Goal: Transaction & Acquisition: Purchase product/service

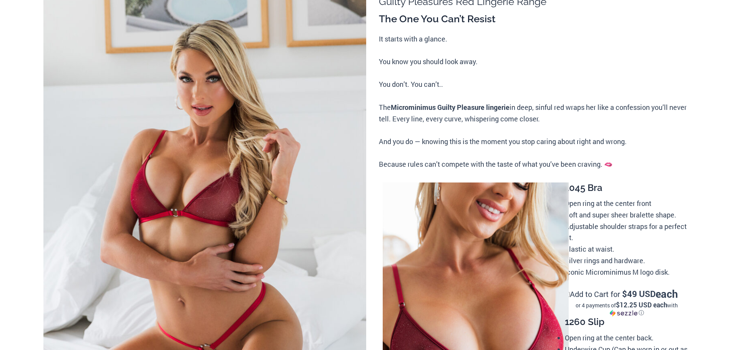
scroll to position [231, 0]
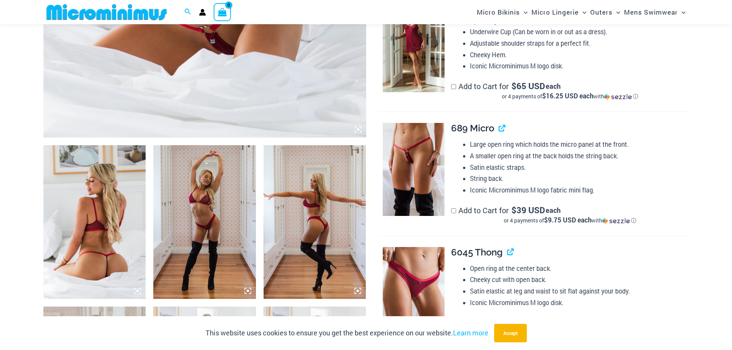
scroll to position [423, 0]
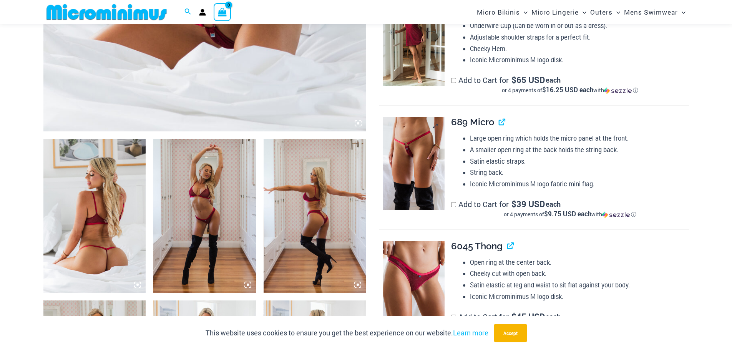
click at [414, 139] on img at bounding box center [414, 163] width 62 height 93
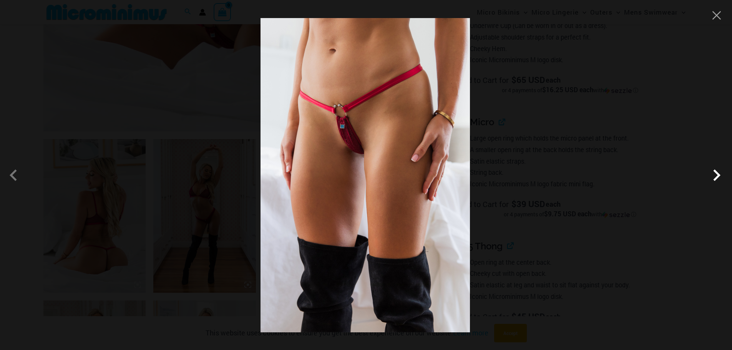
click at [718, 173] on span at bounding box center [716, 175] width 23 height 23
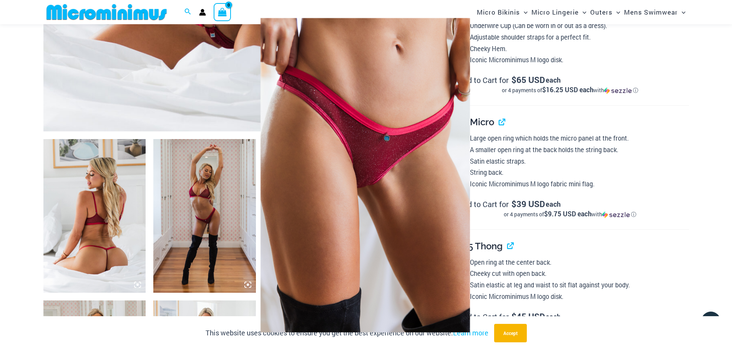
click at [649, 100] on div at bounding box center [366, 175] width 732 height 350
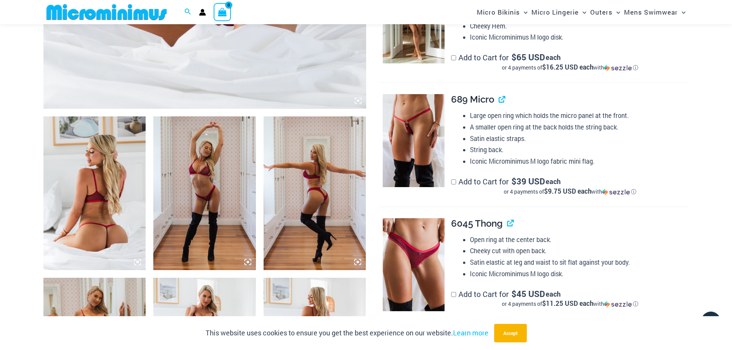
scroll to position [576, 0]
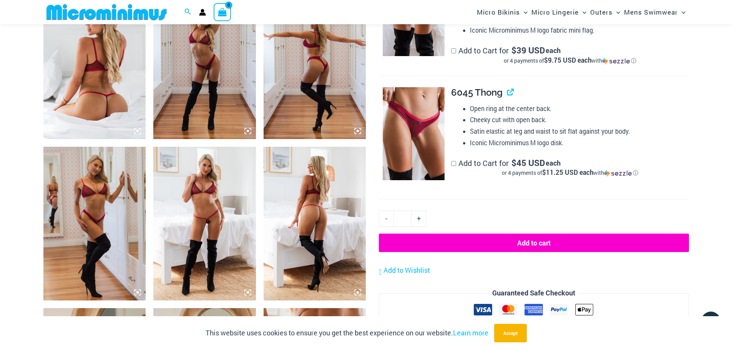
click at [99, 85] on img at bounding box center [94, 62] width 103 height 154
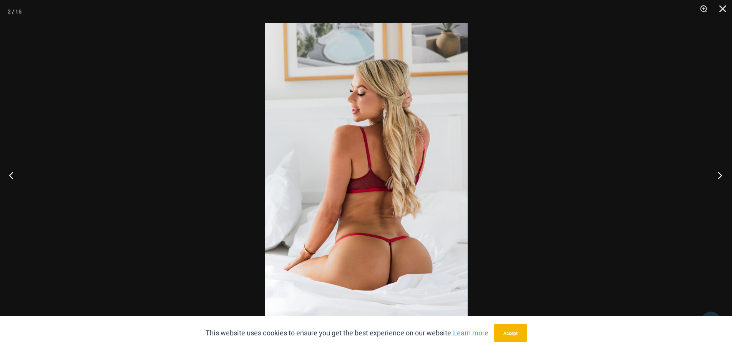
click at [716, 173] on button "Next" at bounding box center [717, 175] width 29 height 38
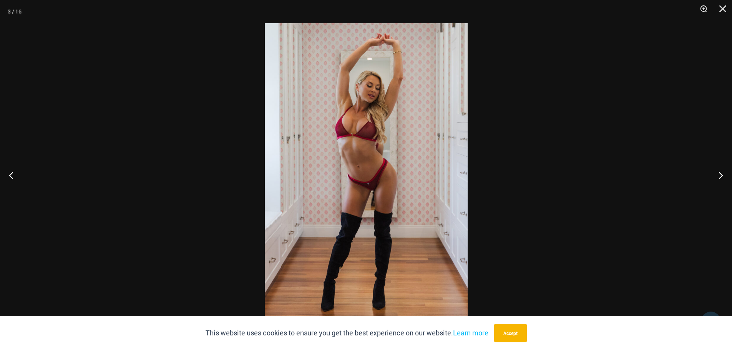
drag, startPoint x: 403, startPoint y: 126, endPoint x: 396, endPoint y: 128, distance: 7.8
click at [720, 171] on button "Next" at bounding box center [717, 175] width 29 height 38
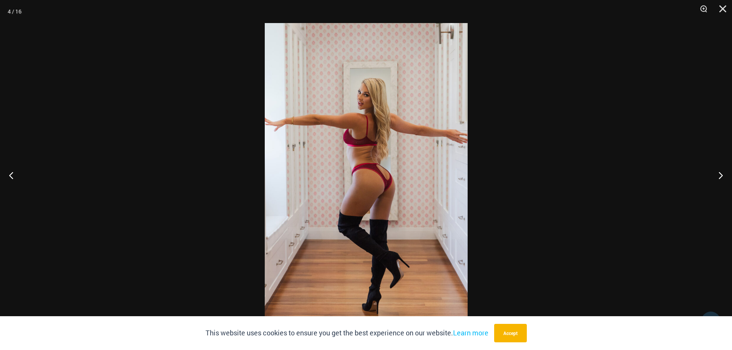
click at [379, 169] on img at bounding box center [366, 175] width 203 height 304
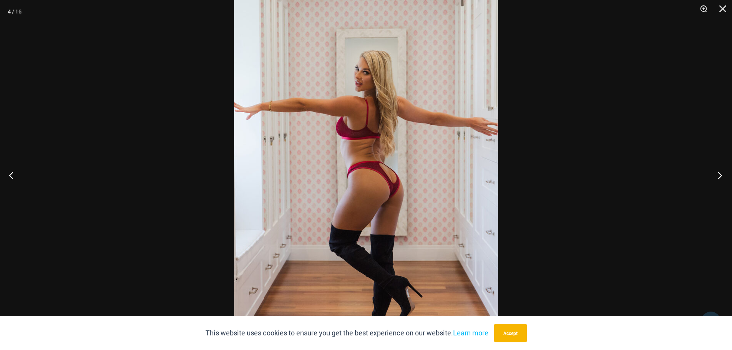
click at [718, 174] on button "Next" at bounding box center [717, 175] width 29 height 38
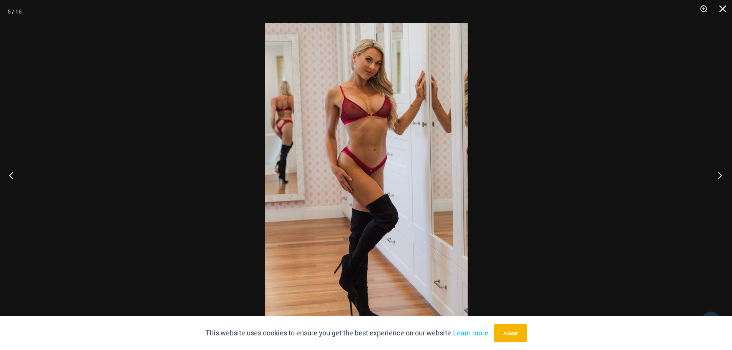
click at [718, 174] on button "Next" at bounding box center [717, 175] width 29 height 38
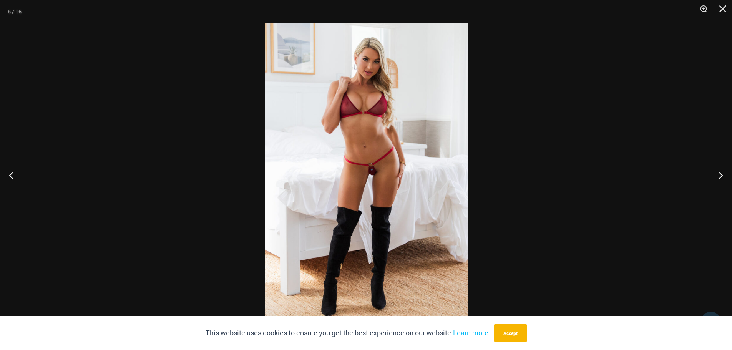
click at [324, 133] on img at bounding box center [366, 175] width 203 height 304
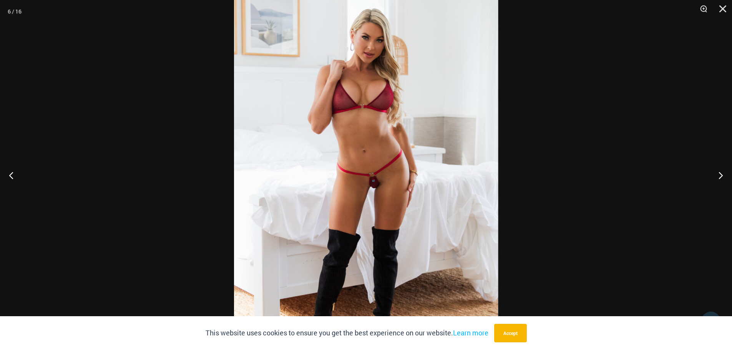
drag, startPoint x: 384, startPoint y: 123, endPoint x: 388, endPoint y: 125, distance: 4.1
click at [719, 174] on button "Next" at bounding box center [717, 175] width 29 height 38
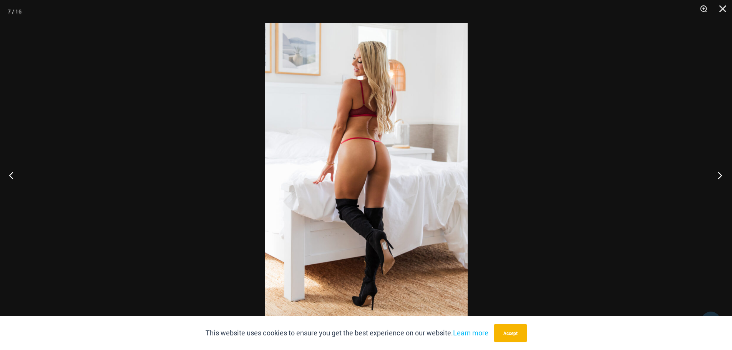
click at [720, 173] on button "Next" at bounding box center [717, 175] width 29 height 38
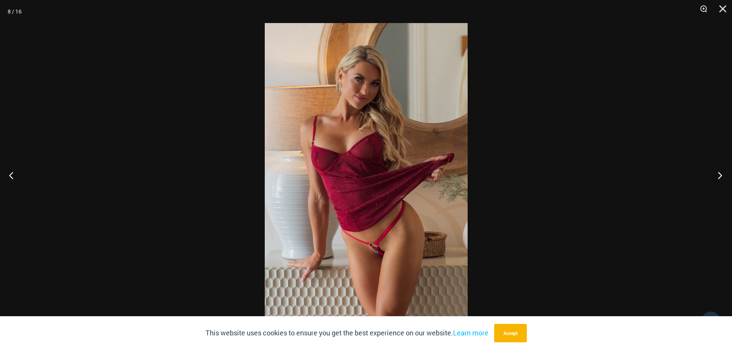
click at [730, 173] on button "Next" at bounding box center [717, 175] width 29 height 38
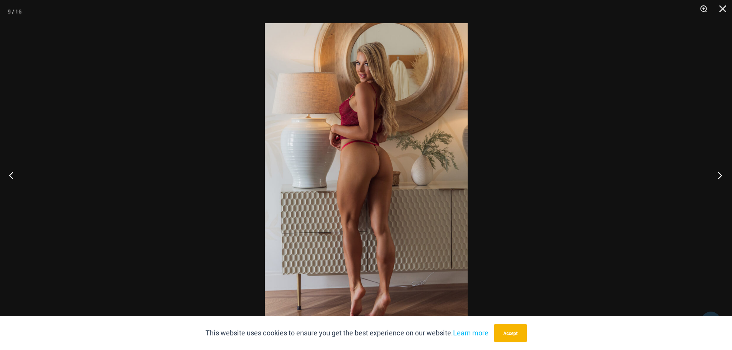
click at [720, 174] on button "Next" at bounding box center [717, 175] width 29 height 38
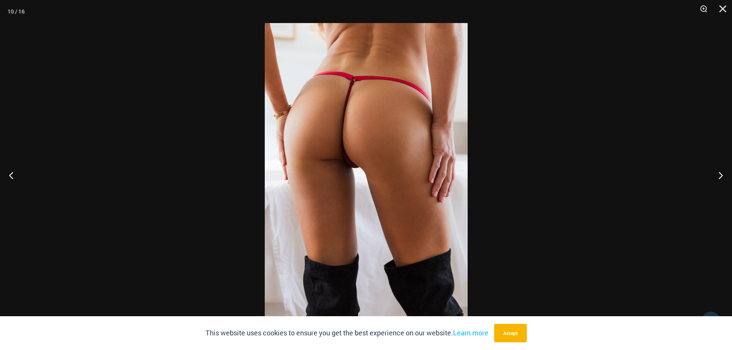
click at [334, 133] on img at bounding box center [366, 175] width 203 height 304
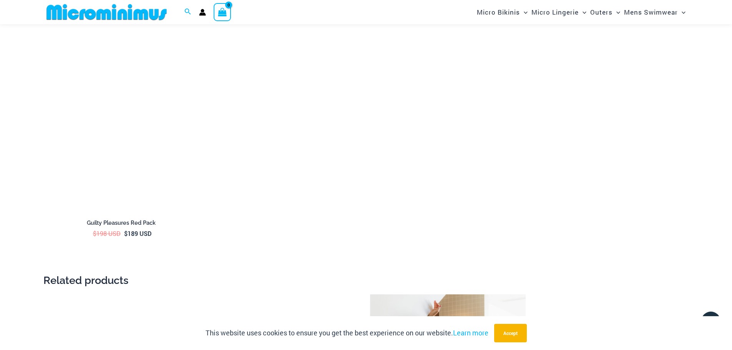
scroll to position [1422, 0]
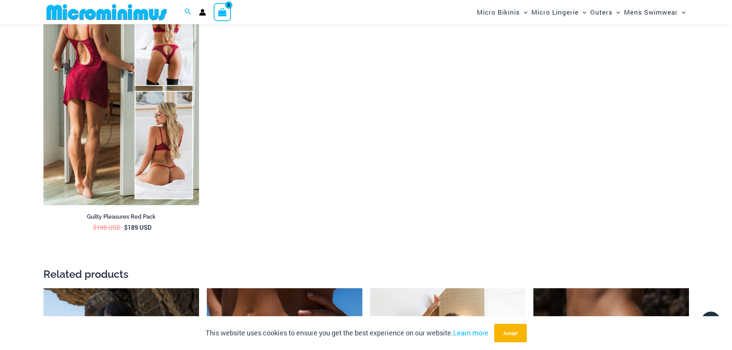
click at [103, 93] on img at bounding box center [121, 89] width 156 height 234
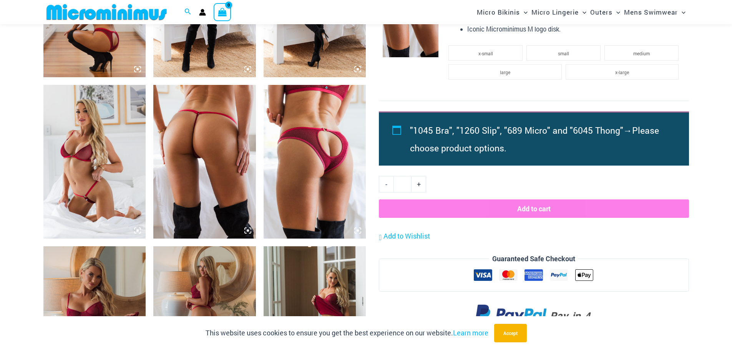
scroll to position [800, 0]
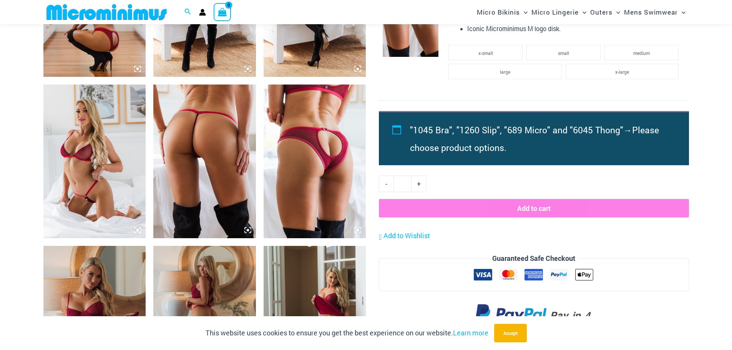
click at [190, 139] on img at bounding box center [204, 162] width 103 height 154
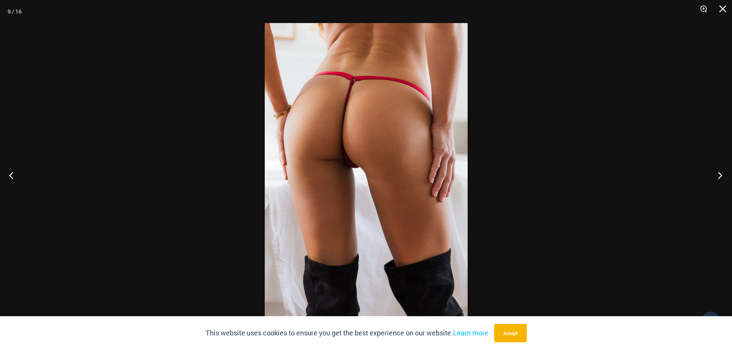
click at [722, 174] on button "Next" at bounding box center [717, 175] width 29 height 38
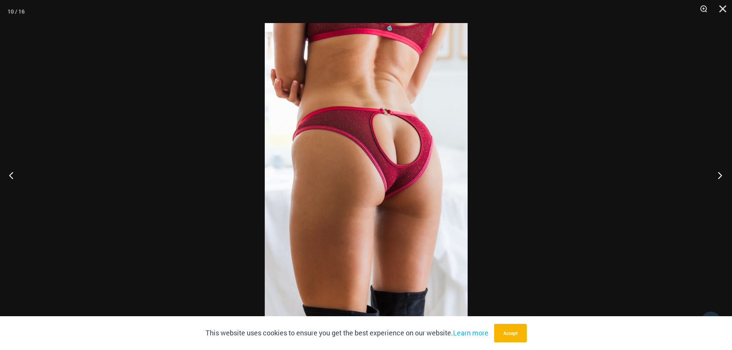
click at [721, 173] on button "Next" at bounding box center [717, 175] width 29 height 38
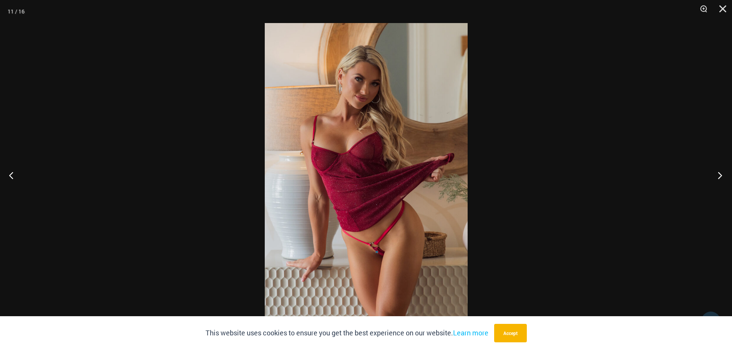
click at [721, 173] on button "Next" at bounding box center [717, 175] width 29 height 38
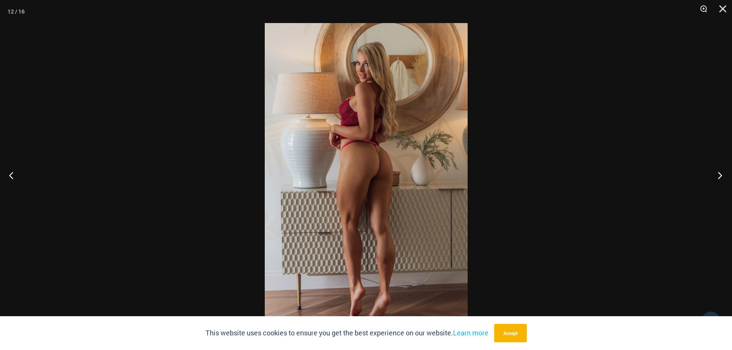
click at [721, 173] on button "Next" at bounding box center [717, 175] width 29 height 38
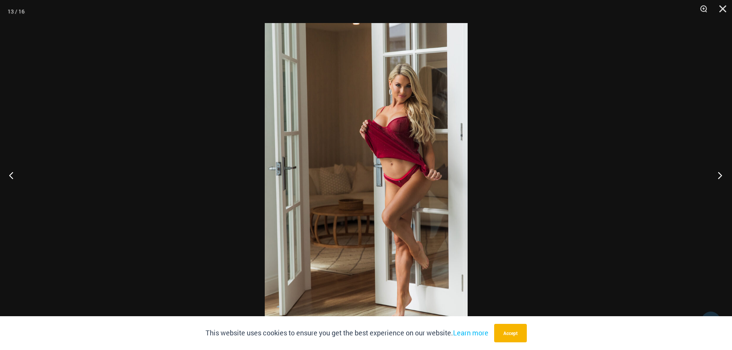
click at [721, 173] on button "Next" at bounding box center [717, 175] width 29 height 38
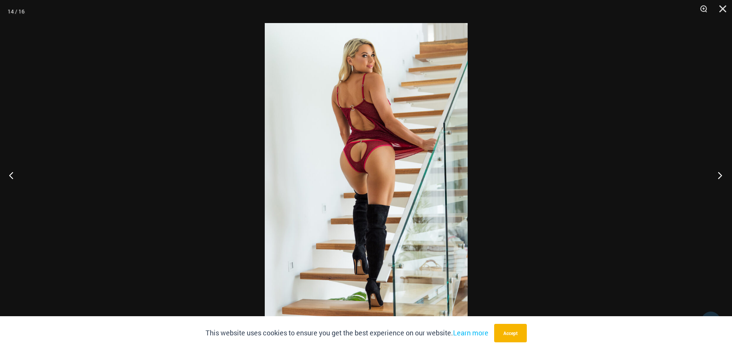
click at [721, 173] on button "Next" at bounding box center [717, 175] width 29 height 38
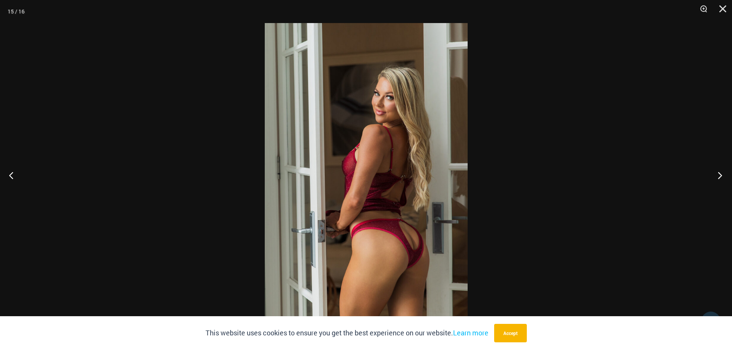
click at [721, 173] on button "Next" at bounding box center [717, 175] width 29 height 38
